Goal: Browse casually: Explore the website without a specific task or goal

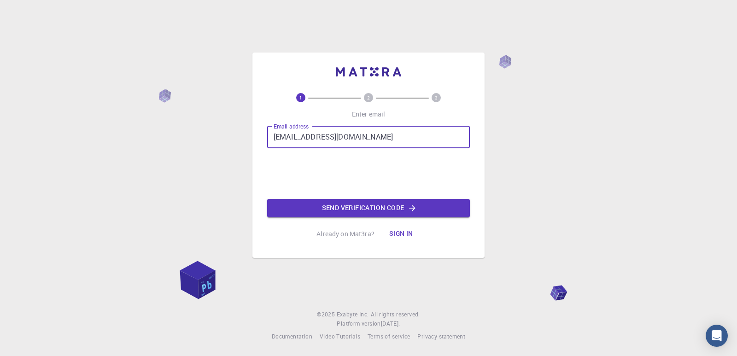
type input "[EMAIL_ADDRESS][DOMAIN_NAME]"
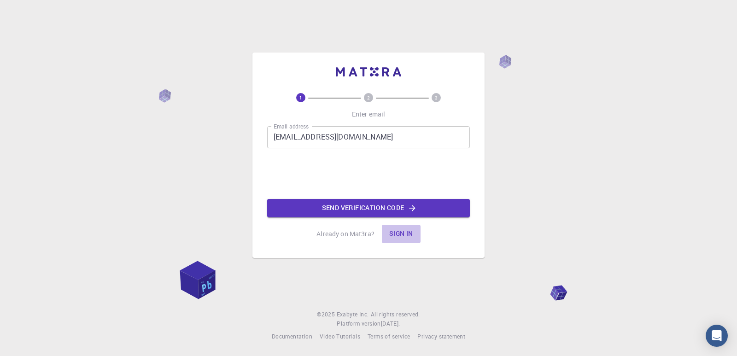
click at [400, 232] on button "Sign in" at bounding box center [401, 234] width 39 height 18
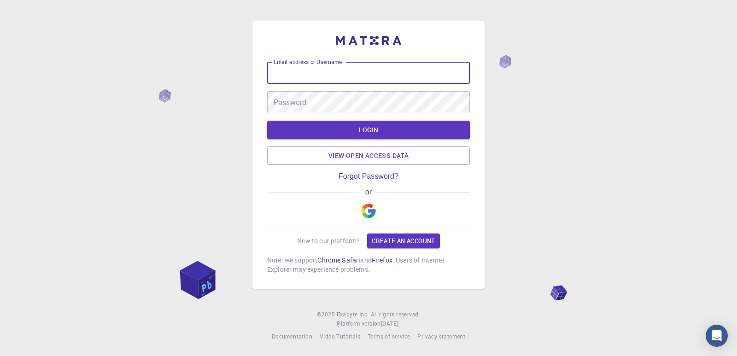
click at [316, 80] on input "Email address or Username" at bounding box center [368, 73] width 203 height 22
type input "[EMAIL_ADDRESS][DOMAIN_NAME]"
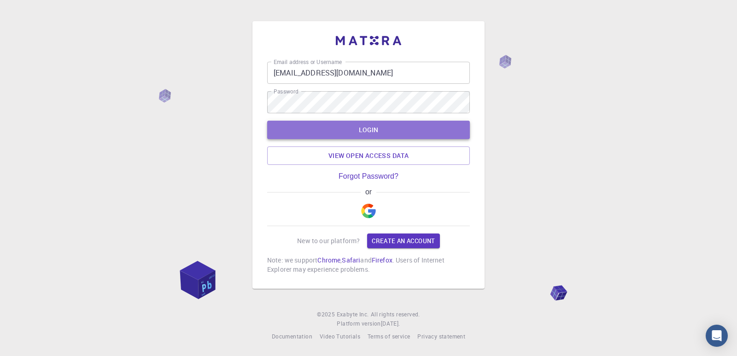
click at [396, 128] on button "LOGIN" at bounding box center [368, 130] width 203 height 18
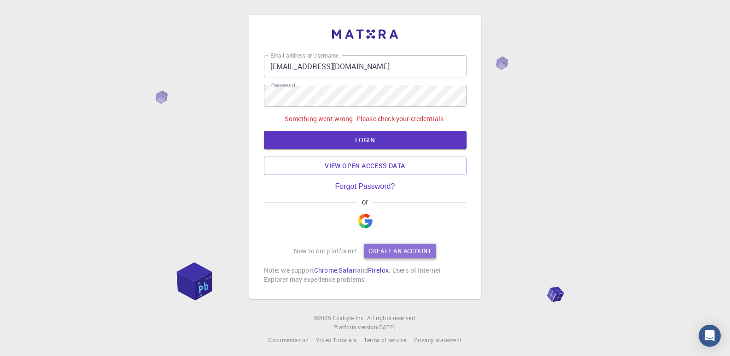
click at [390, 250] on link "Create an account" at bounding box center [400, 251] width 72 height 15
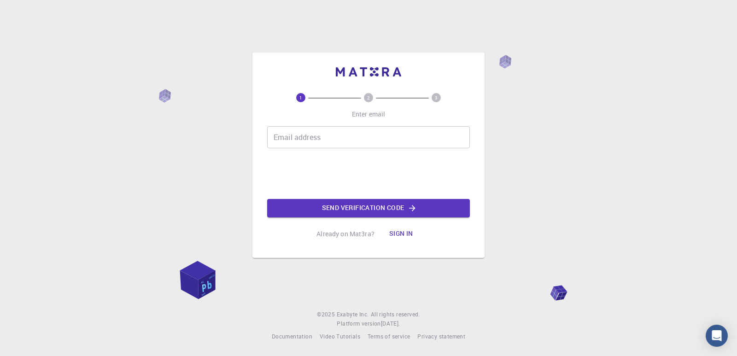
click at [308, 138] on input "Email address" at bounding box center [368, 137] width 203 height 22
type input "[EMAIL_ADDRESS][DOMAIN_NAME]"
click at [403, 232] on button "Sign in" at bounding box center [401, 234] width 39 height 18
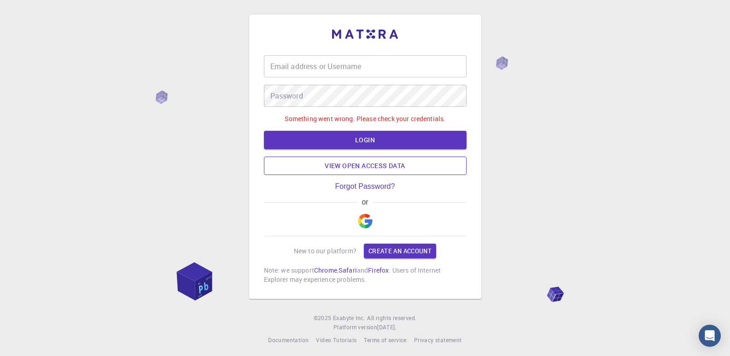
click at [368, 169] on link "View open access data" at bounding box center [365, 166] width 203 height 18
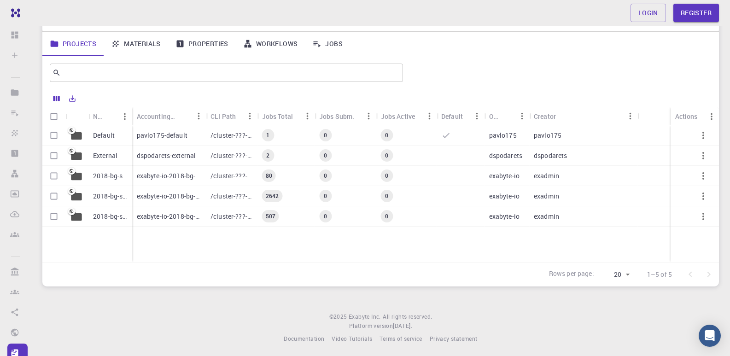
scroll to position [58, 0]
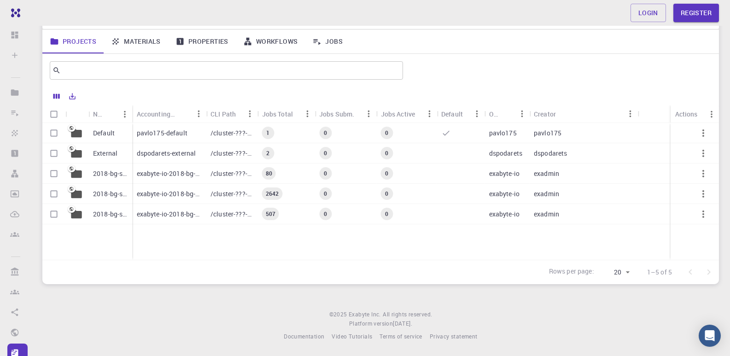
click at [93, 134] on div "Default" at bounding box center [110, 133] width 44 height 20
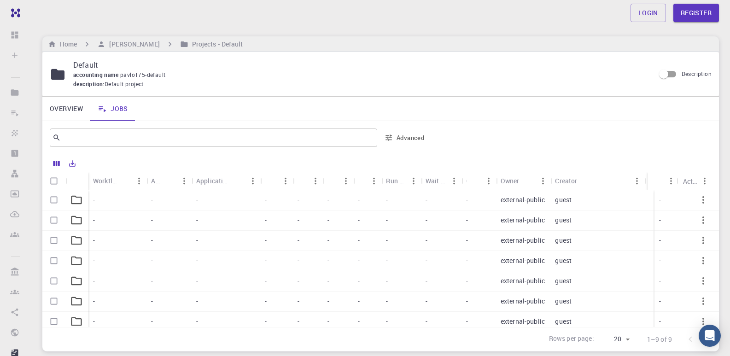
click at [78, 201] on icon at bounding box center [76, 199] width 13 height 13
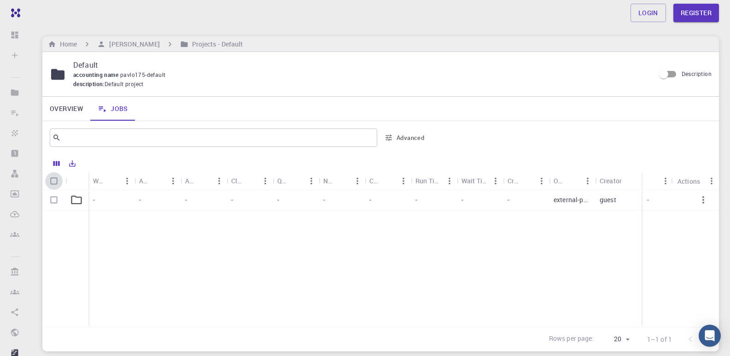
click at [53, 180] on input "Select all rows" at bounding box center [54, 181] width 18 height 18
checkbox input "true"
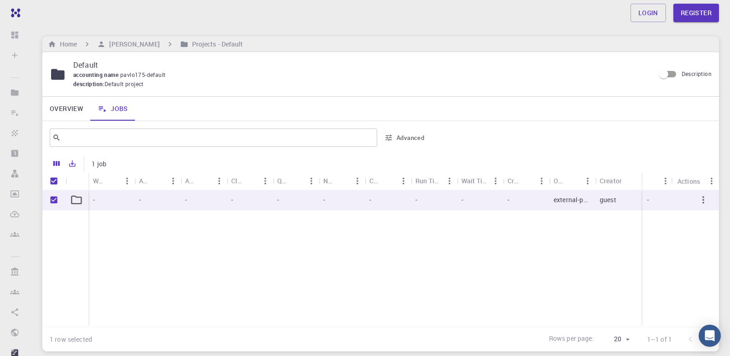
click at [77, 201] on icon at bounding box center [76, 199] width 13 height 13
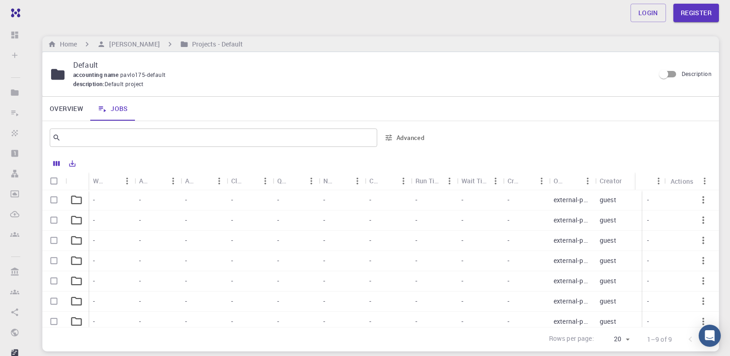
checkbox input "false"
click at [75, 197] on icon at bounding box center [76, 199] width 13 height 13
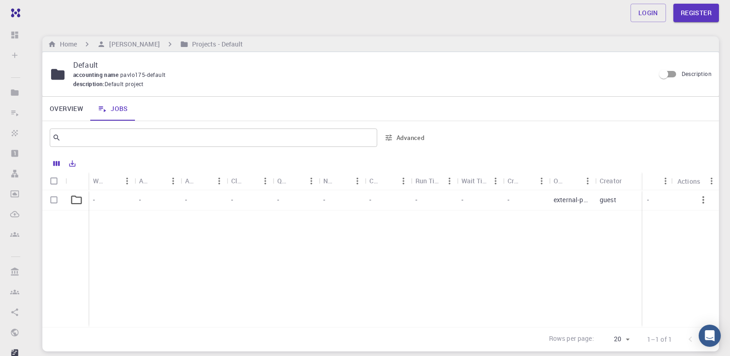
click at [58, 198] on input "Select row" at bounding box center [54, 200] width 18 height 18
checkbox input "true"
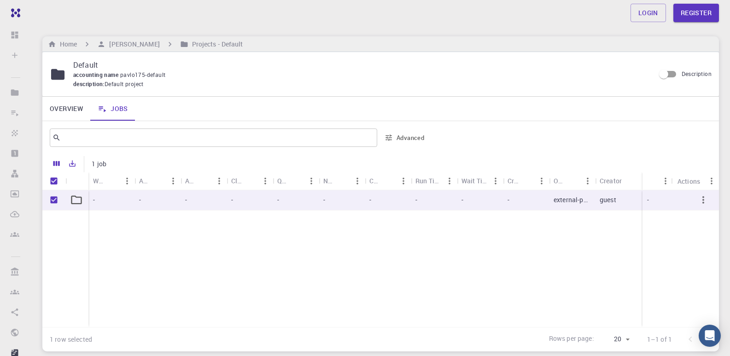
checkbox input "true"
